Goal: Complete application form

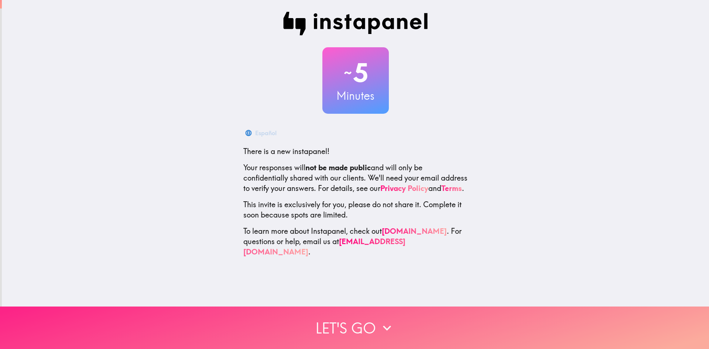
click at [350, 312] on button "Let's go" at bounding box center [354, 327] width 709 height 42
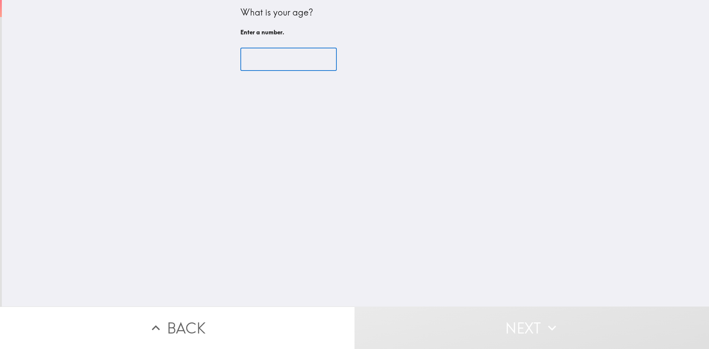
click at [277, 64] on input "number" at bounding box center [288, 59] width 96 height 23
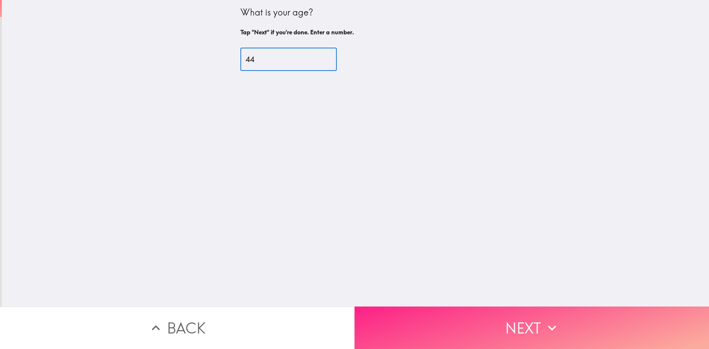
type input "44"
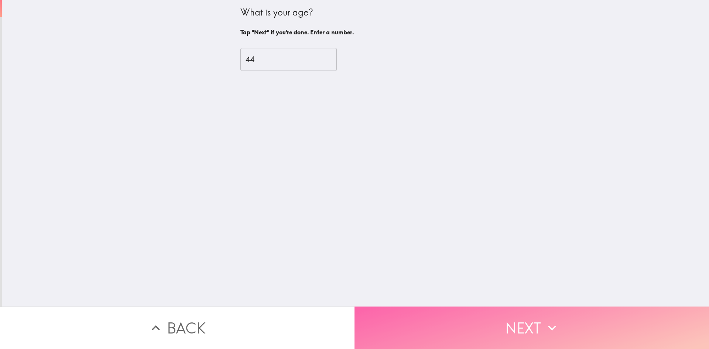
click at [436, 322] on button "Next" at bounding box center [531, 327] width 354 height 42
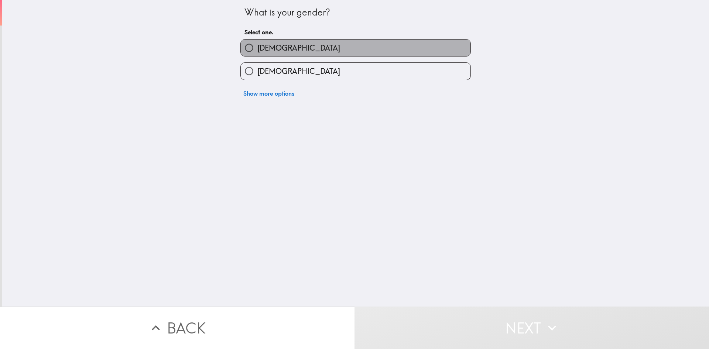
click at [314, 47] on label "[DEMOGRAPHIC_DATA]" at bounding box center [356, 48] width 230 height 17
click at [257, 47] on input "[DEMOGRAPHIC_DATA]" at bounding box center [249, 48] width 17 height 17
radio input "true"
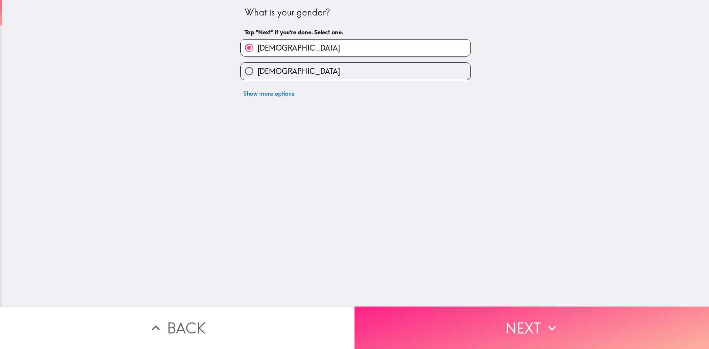
click at [478, 326] on button "Next" at bounding box center [531, 327] width 354 height 42
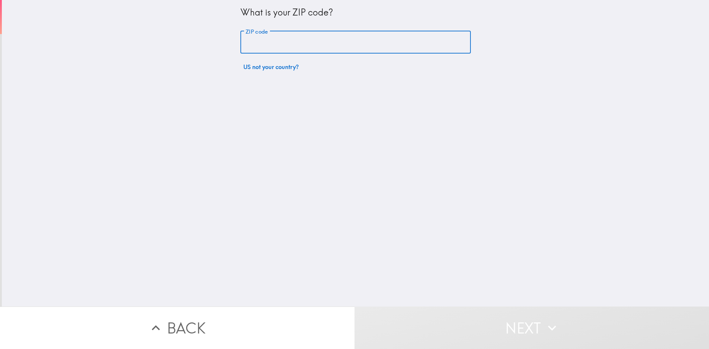
click at [288, 44] on input "ZIP code" at bounding box center [355, 42] width 230 height 23
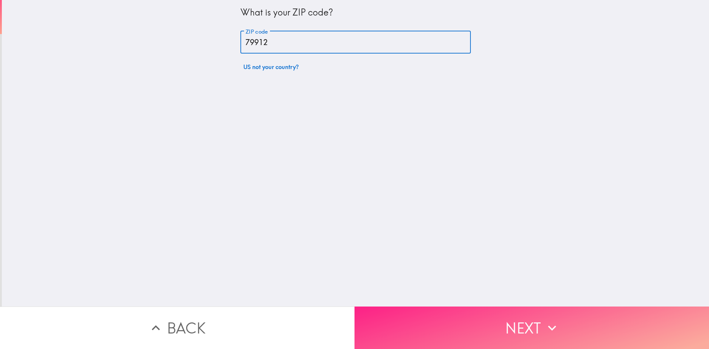
type input "79912"
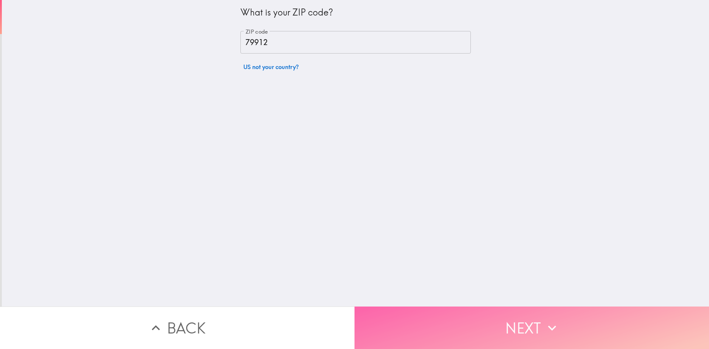
click at [511, 325] on button "Next" at bounding box center [531, 327] width 354 height 42
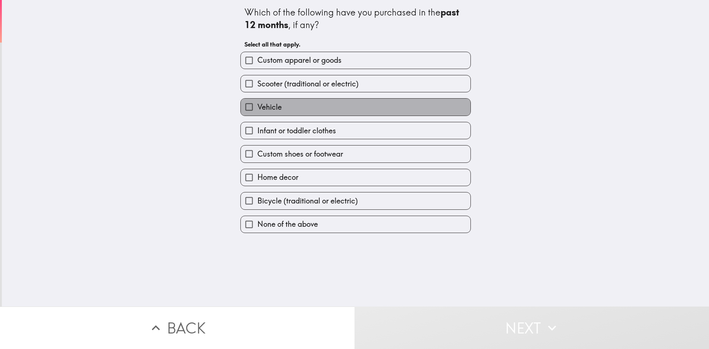
click at [284, 107] on label "Vehicle" at bounding box center [356, 107] width 230 height 17
click at [257, 107] on input "Vehicle" at bounding box center [249, 107] width 17 height 17
checkbox input "true"
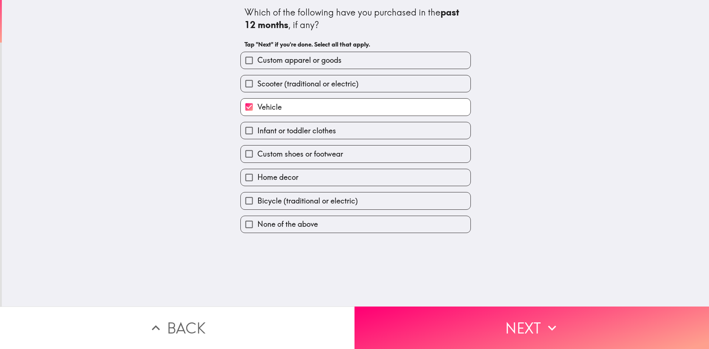
click at [312, 200] on span "Bicycle (traditional or electric)" at bounding box center [307, 201] width 100 height 10
click at [257, 200] on input "Bicycle (traditional or electric)" at bounding box center [249, 200] width 17 height 17
checkbox input "true"
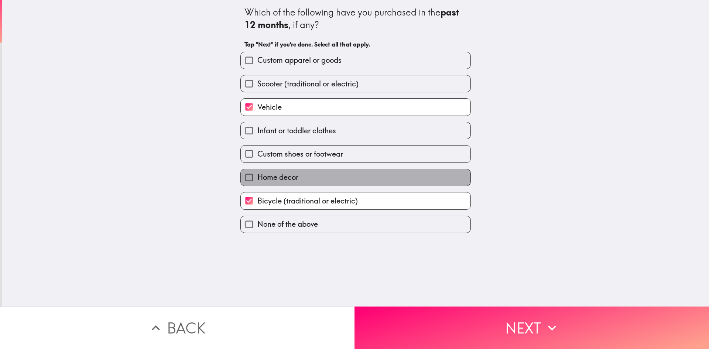
click at [348, 182] on label "Home decor" at bounding box center [356, 177] width 230 height 17
click at [257, 182] on input "Home decor" at bounding box center [249, 177] width 17 height 17
checkbox input "true"
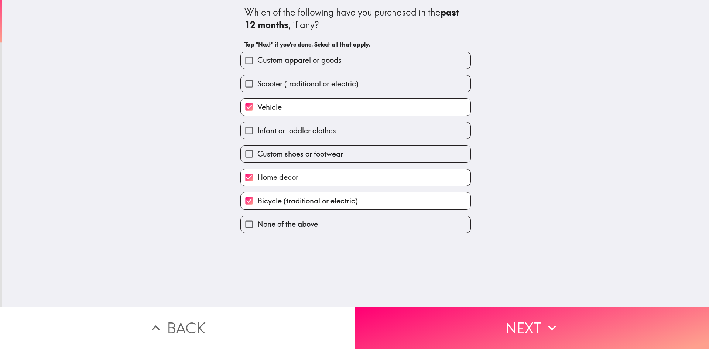
click at [338, 129] on label "Infant or toddler clothes" at bounding box center [356, 130] width 230 height 17
click at [257, 129] on input "Infant or toddler clothes" at bounding box center [249, 130] width 17 height 17
checkbox input "true"
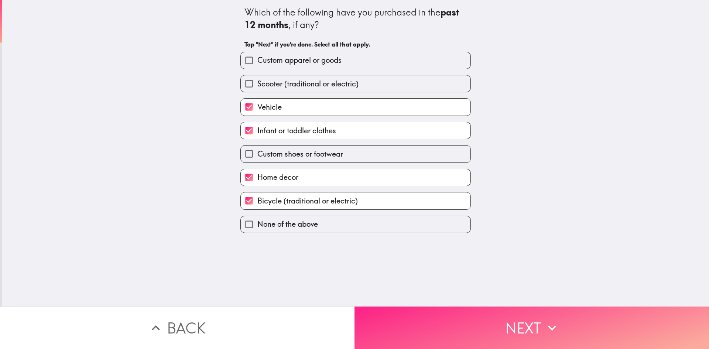
click at [551, 320] on icon "button" at bounding box center [552, 328] width 16 height 16
